Goal: Transaction & Acquisition: Purchase product/service

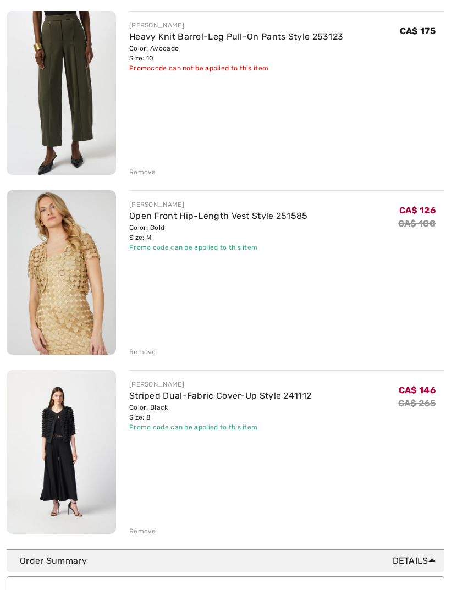
click at [146, 356] on div "Remove" at bounding box center [142, 352] width 27 height 10
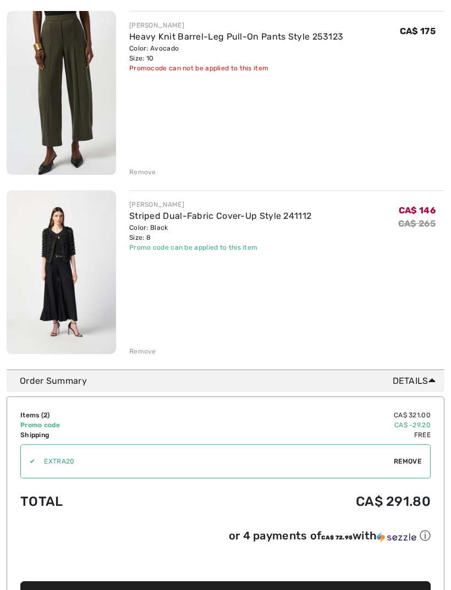
click at [152, 356] on div "Remove" at bounding box center [142, 351] width 27 height 10
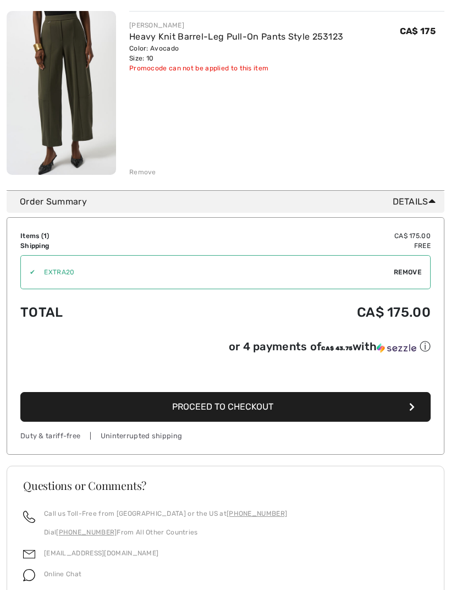
click at [408, 272] on span "Remove" at bounding box center [407, 272] width 27 height 10
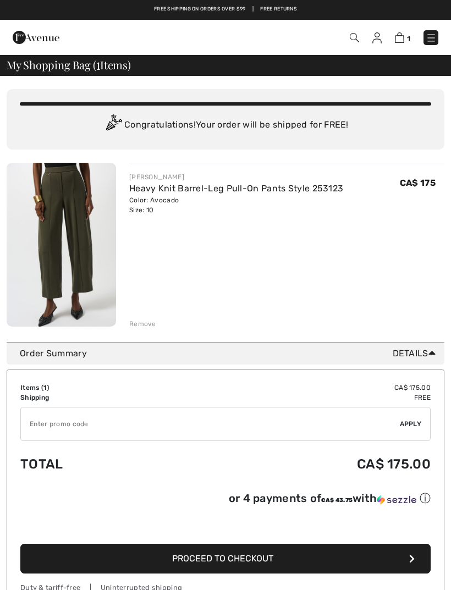
click at [83, 234] on img at bounding box center [61, 245] width 109 height 164
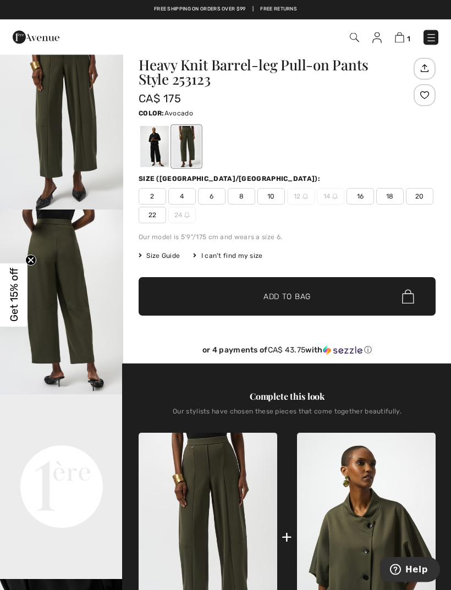
scroll to position [16, 0]
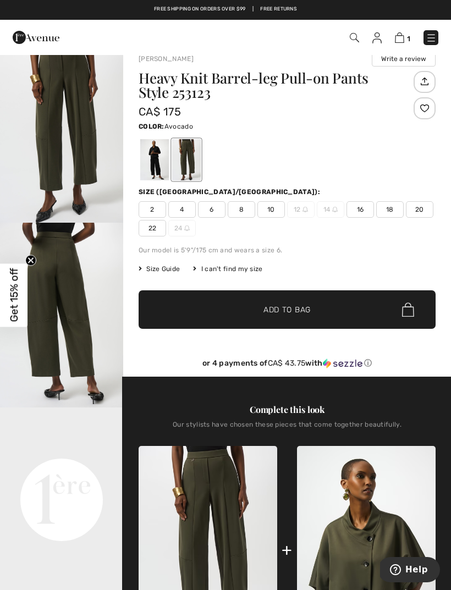
click at [169, 270] on span "Size Guide" at bounding box center [159, 269] width 41 height 10
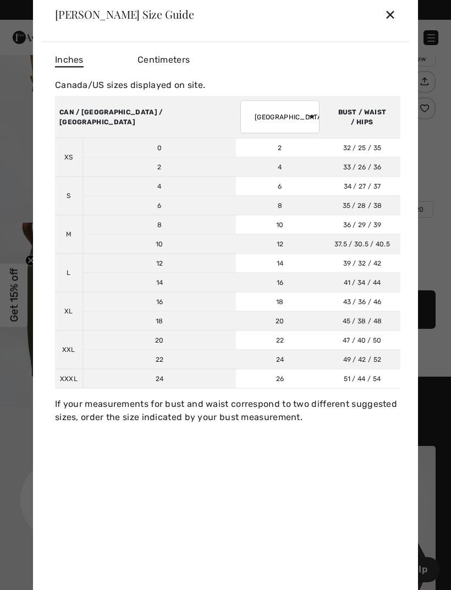
click at [395, 18] on div "✕" at bounding box center [390, 14] width 12 height 23
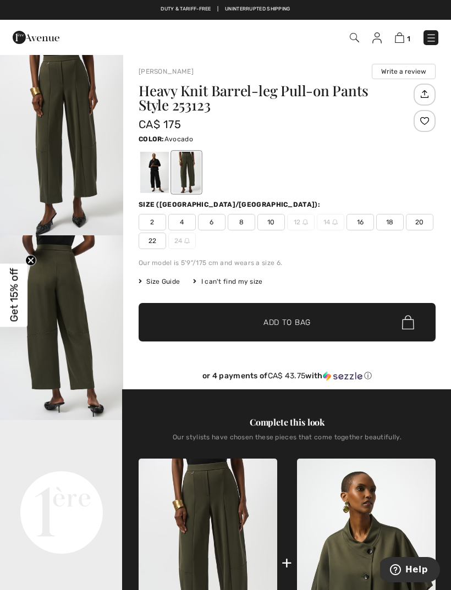
scroll to position [0, 0]
